Goal: Task Accomplishment & Management: Manage account settings

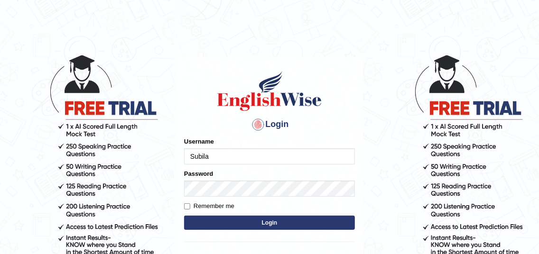
type input "Subila"
